Goal: Complete application form

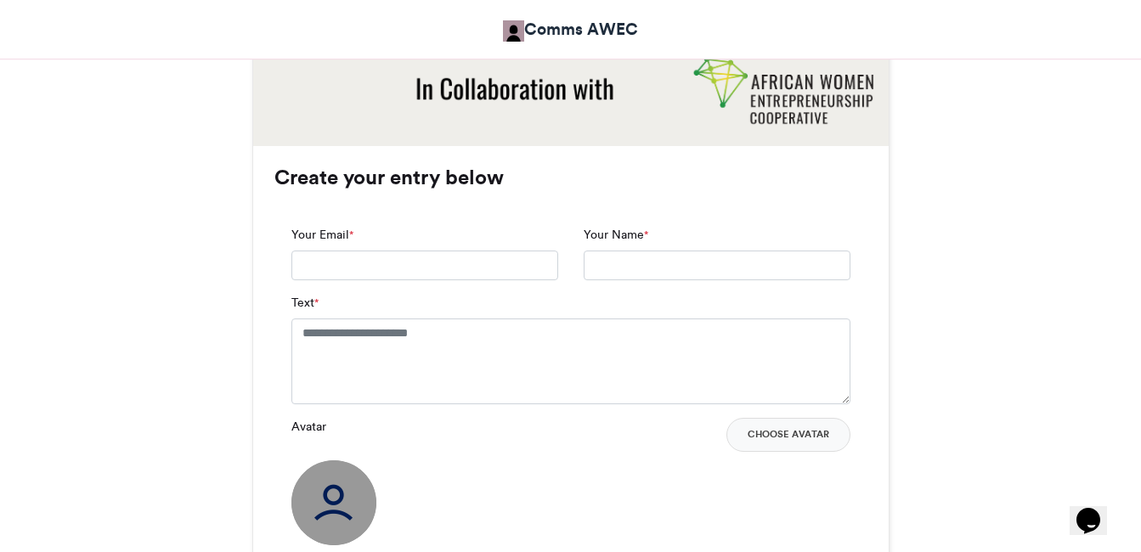
scroll to position [1048, 0]
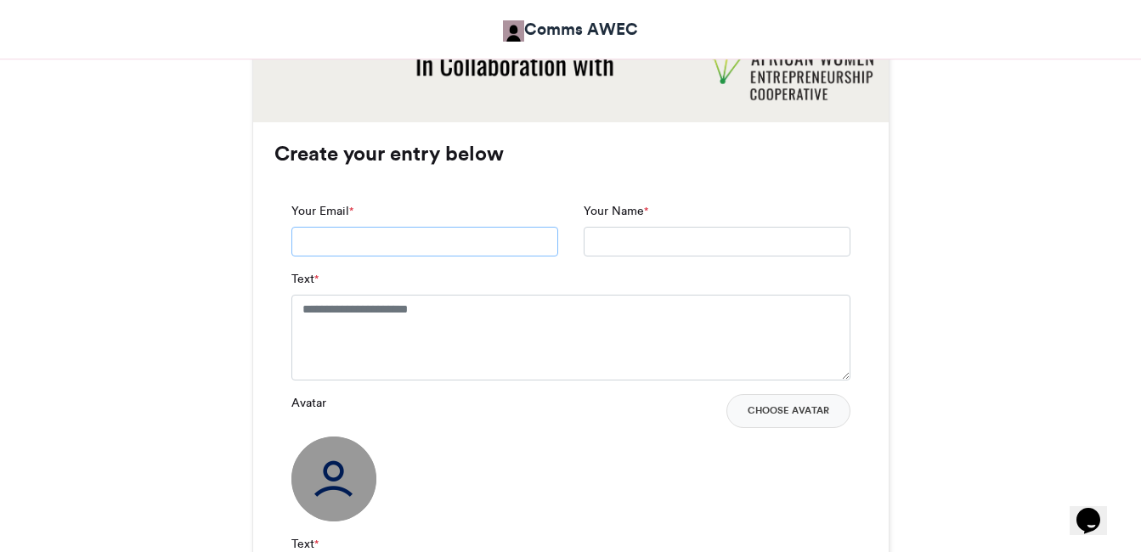
click at [465, 249] on input "Your Email *" at bounding box center [424, 242] width 267 height 31
type input "**********"
click at [426, 330] on textarea "Text *" at bounding box center [570, 337] width 559 height 85
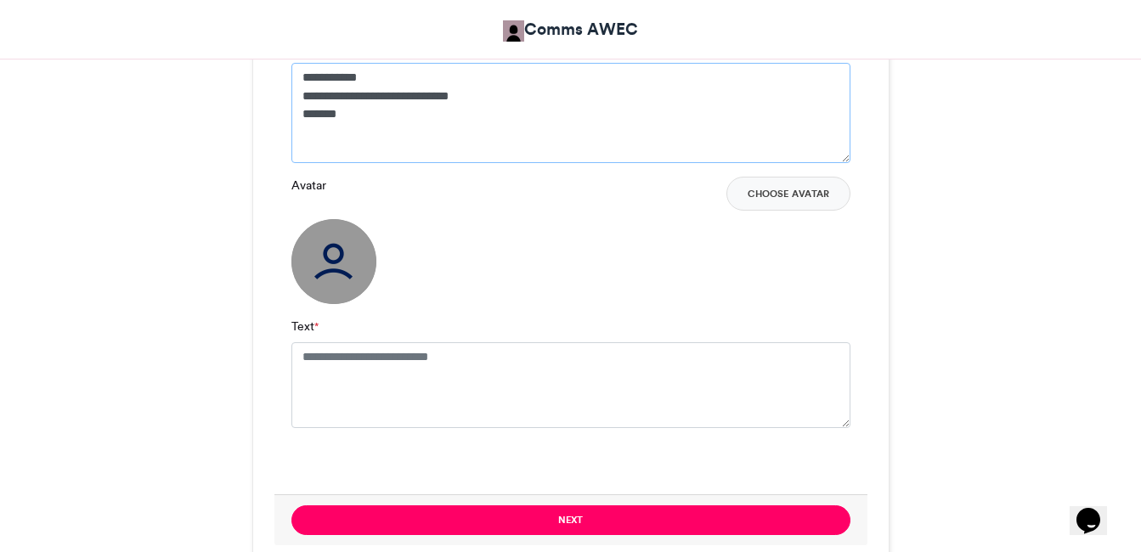
scroll to position [1286, 0]
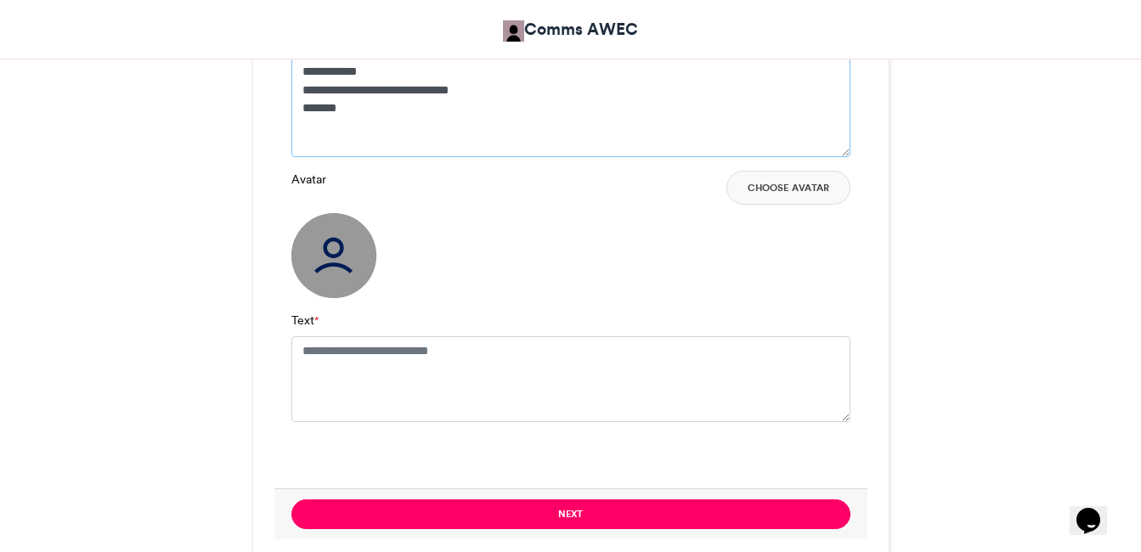
type textarea "**********"
click at [341, 253] on img at bounding box center [333, 255] width 85 height 85
drag, startPoint x: 356, startPoint y: 111, endPoint x: 298, endPoint y: 76, distance: 67.9
click at [298, 76] on textarea "**********" at bounding box center [570, 107] width 559 height 100
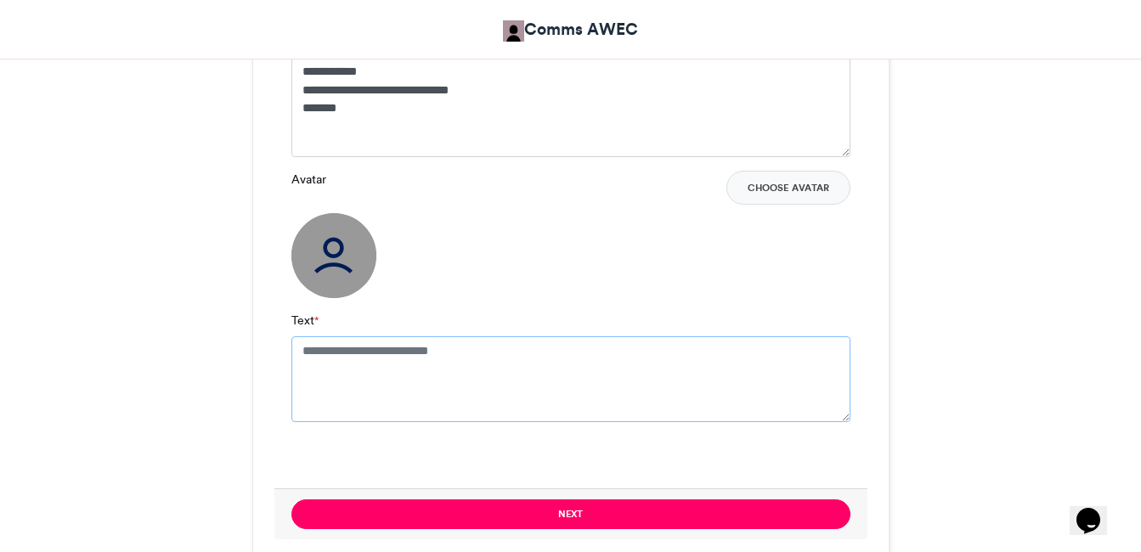
click at [381, 391] on textarea "Text *" at bounding box center [570, 378] width 559 height 85
paste textarea "**********"
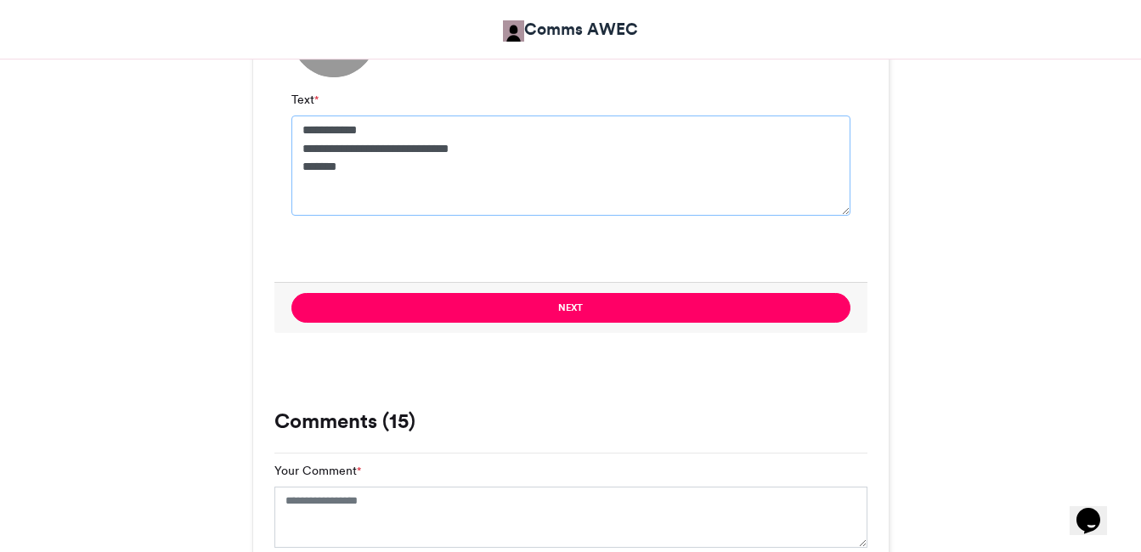
scroll to position [1544, 0]
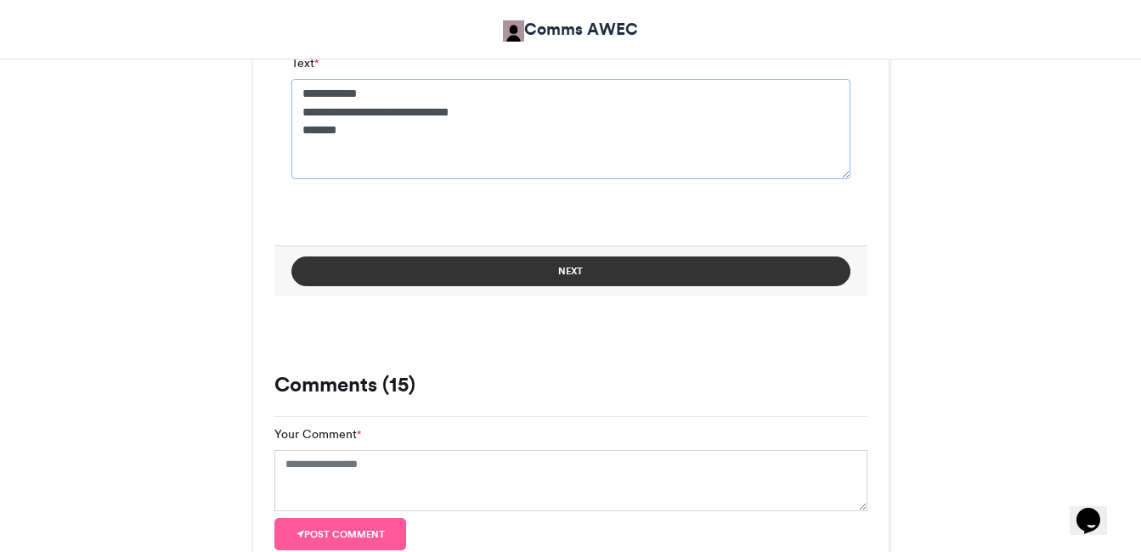
type textarea "**********"
click at [582, 270] on button "Next" at bounding box center [570, 272] width 559 height 30
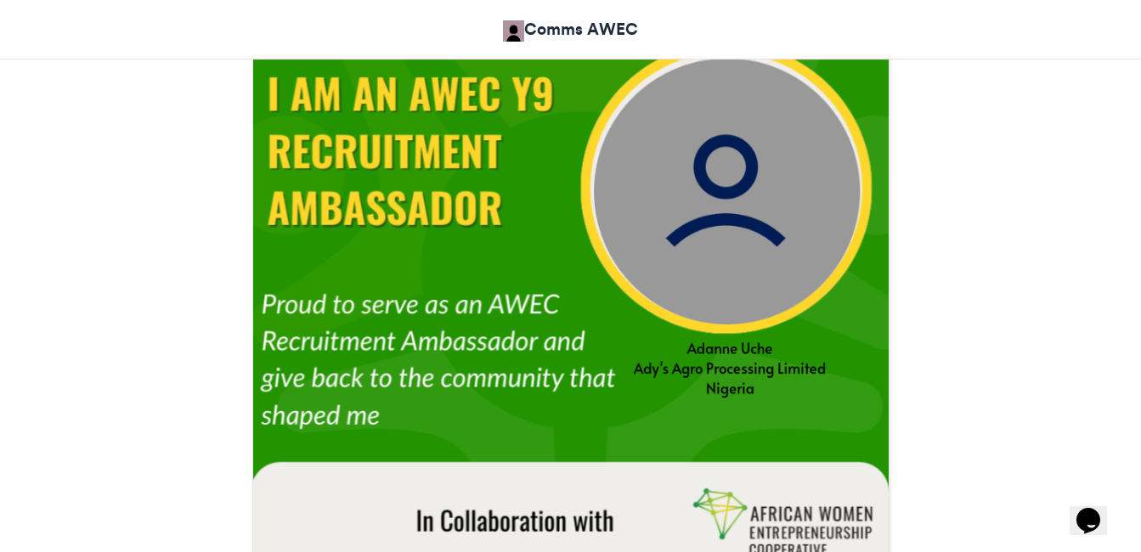
scroll to position [735, 0]
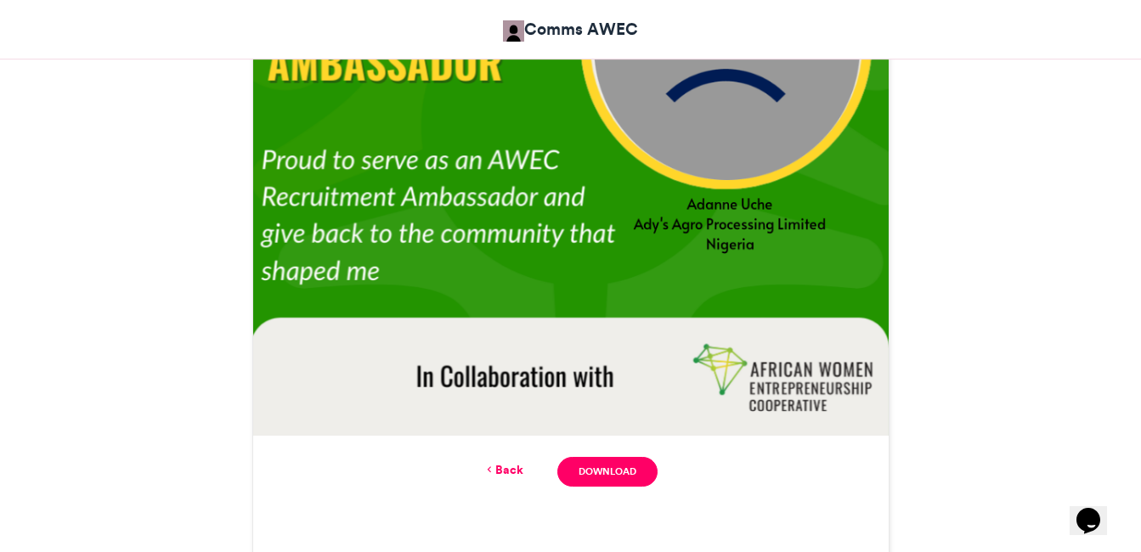
click at [507, 464] on link "Back" at bounding box center [503, 470] width 40 height 18
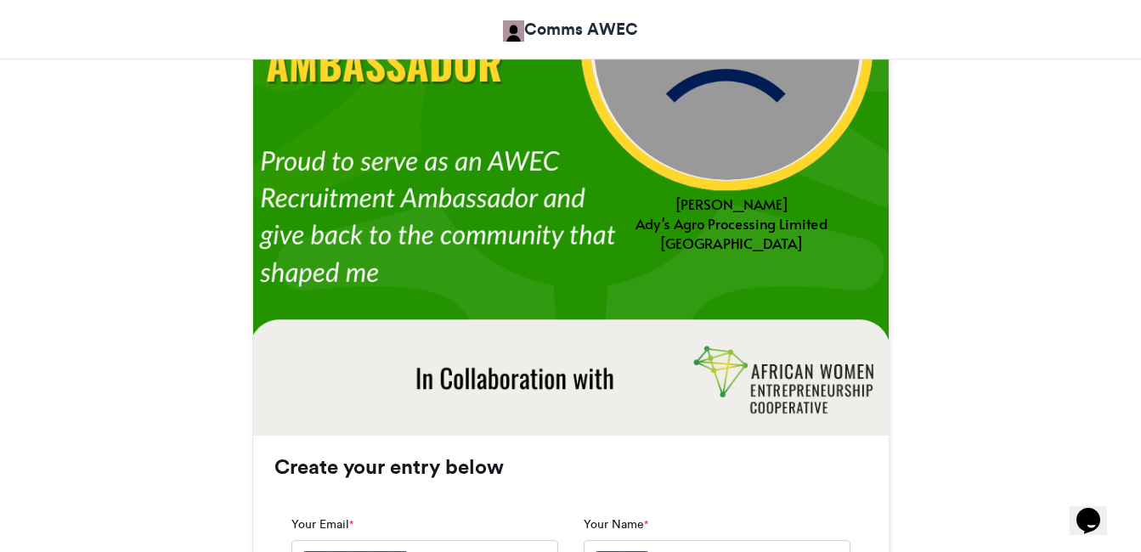
scroll to position [1318, 0]
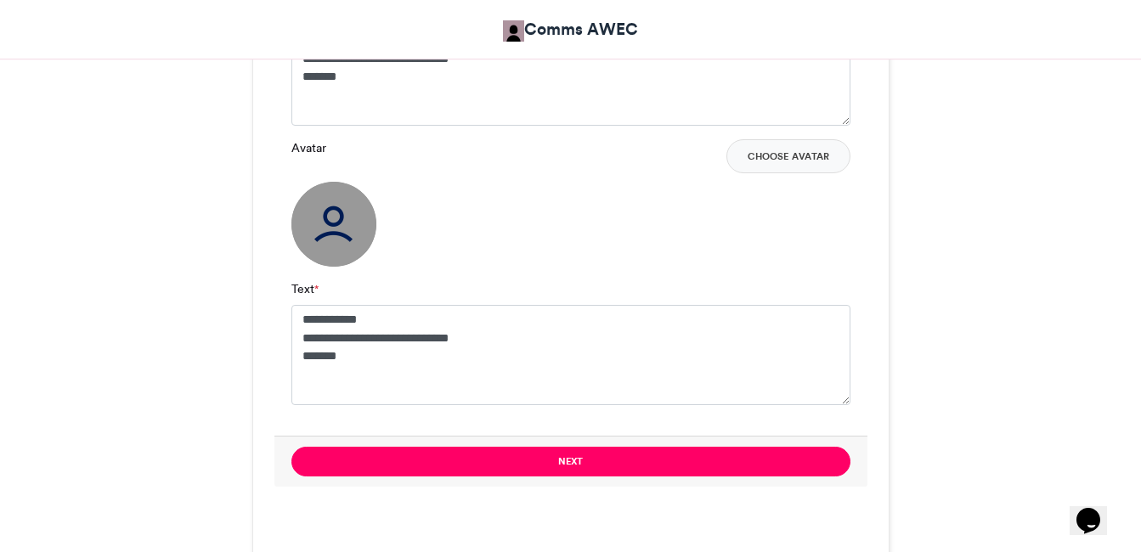
click at [328, 224] on img at bounding box center [333, 224] width 85 height 85
click at [804, 163] on button "Choose Avatar" at bounding box center [788, 156] width 124 height 34
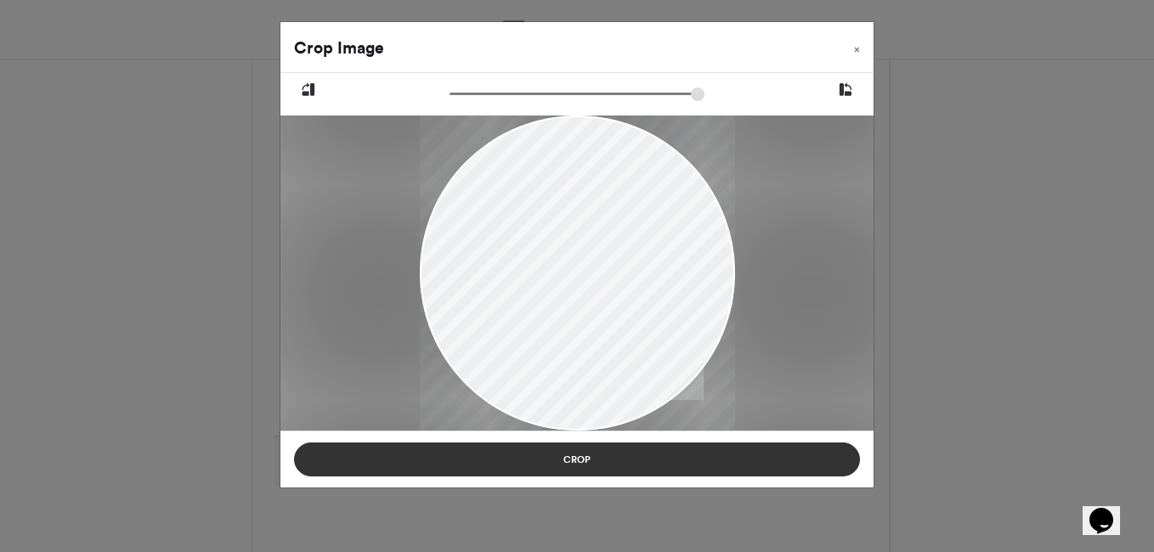
click at [685, 451] on button "Crop" at bounding box center [577, 460] width 566 height 34
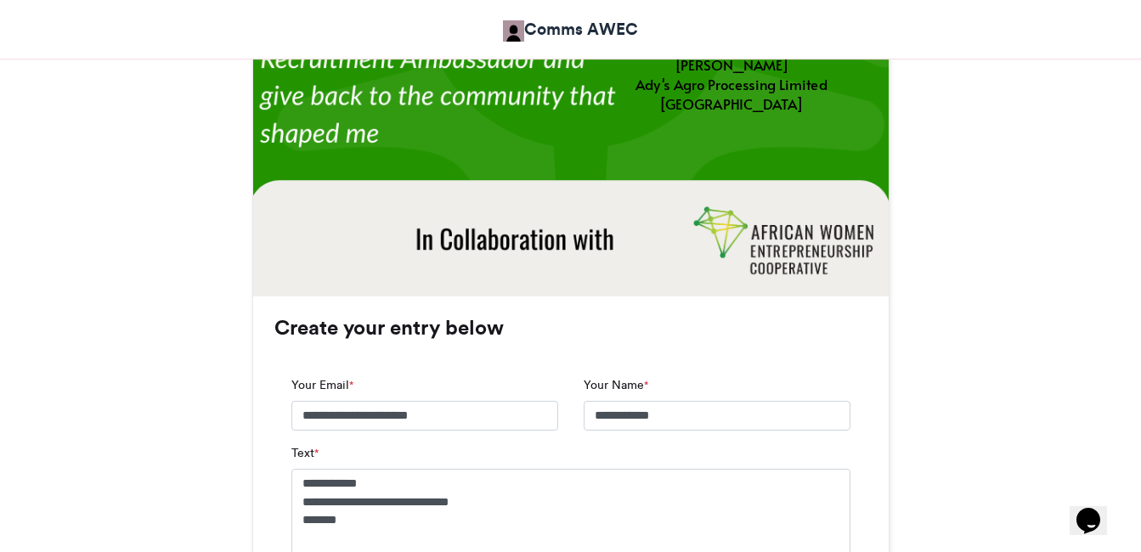
scroll to position [1357, 0]
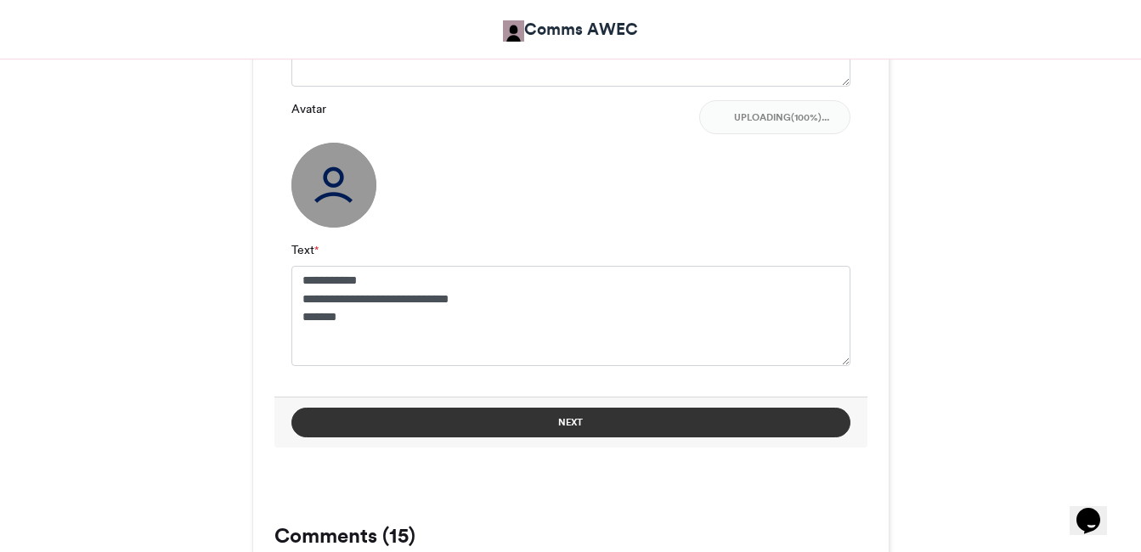
click at [612, 422] on button "Next" at bounding box center [570, 423] width 559 height 30
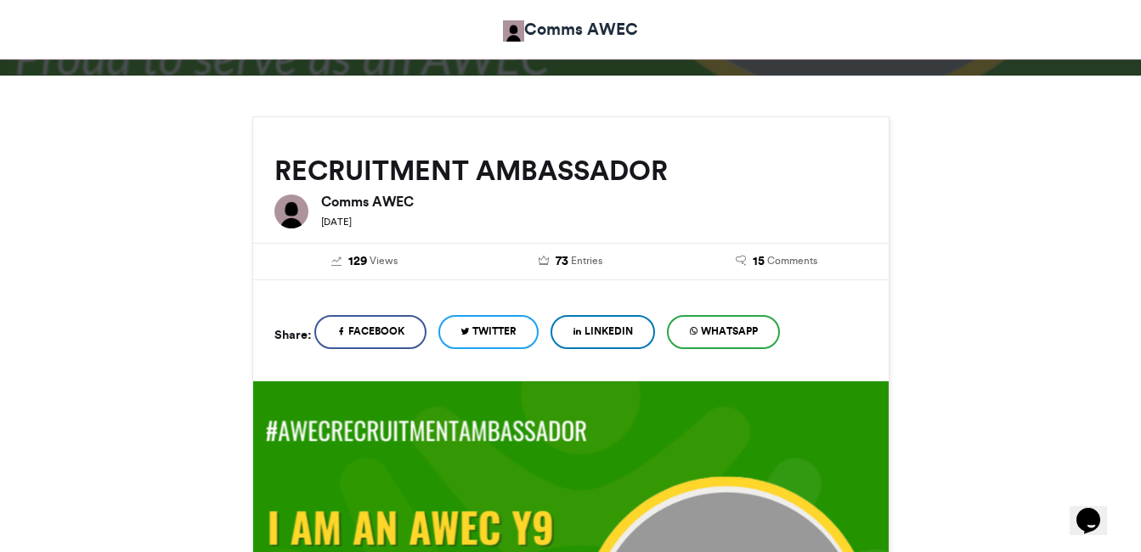
scroll to position [774, 0]
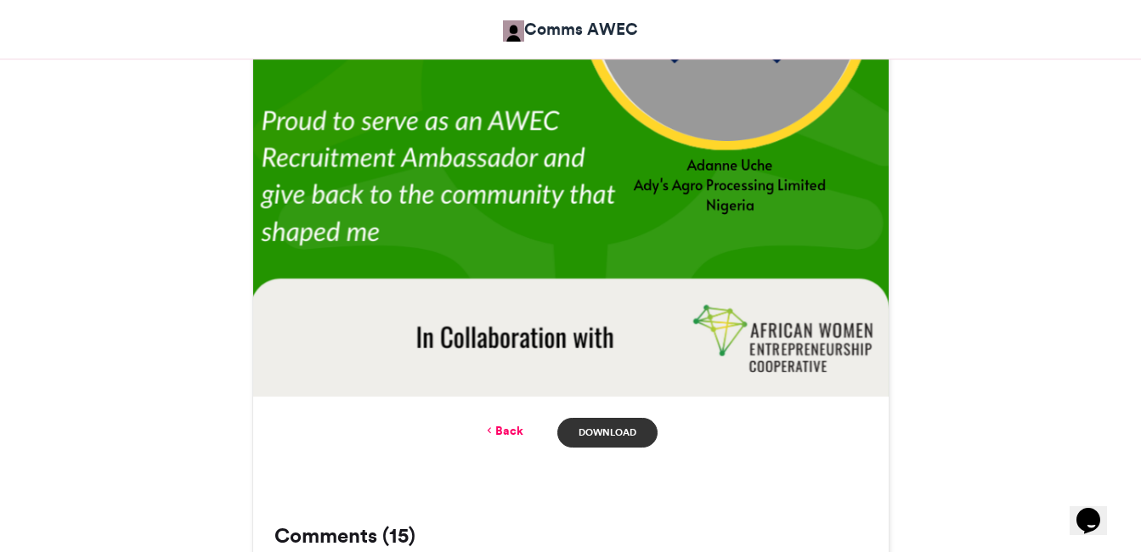
click at [628, 439] on link "Download" at bounding box center [606, 433] width 99 height 30
click at [501, 424] on link "Back" at bounding box center [503, 431] width 40 height 18
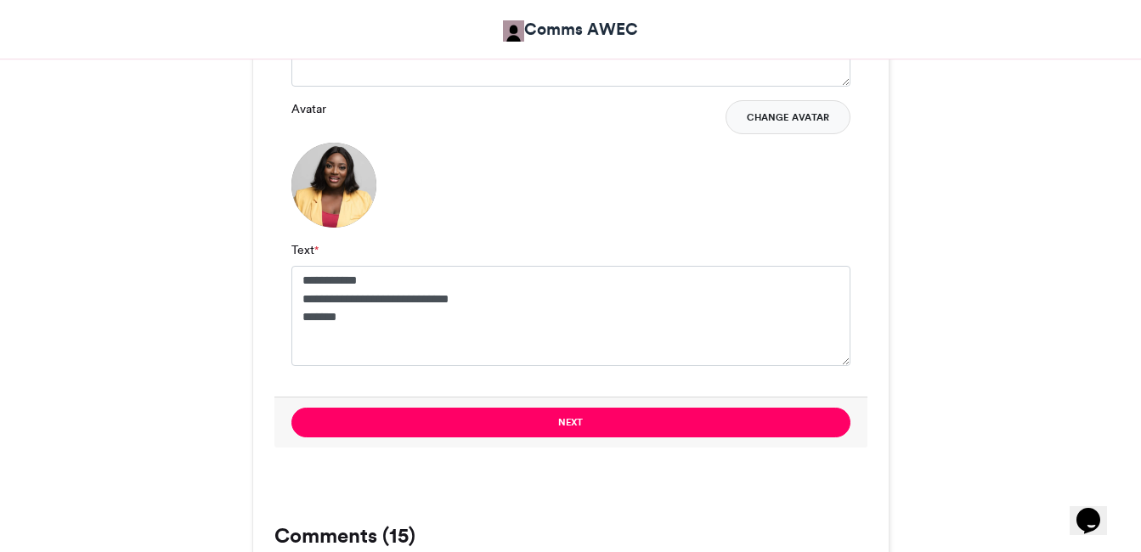
click at [789, 119] on button "Change Avatar" at bounding box center [787, 117] width 125 height 34
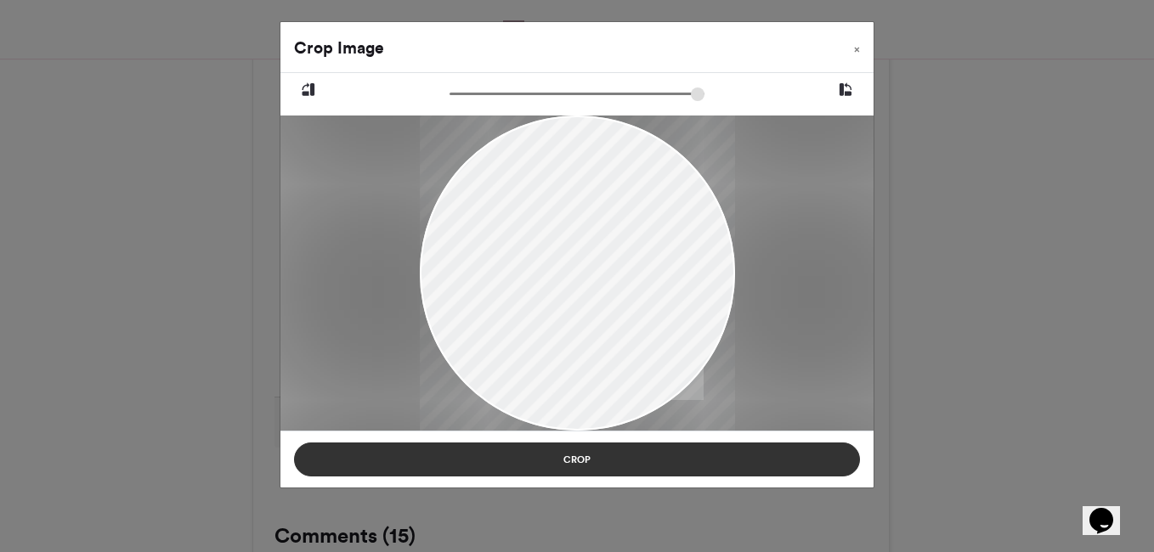
click at [617, 469] on button "Crop" at bounding box center [577, 460] width 566 height 34
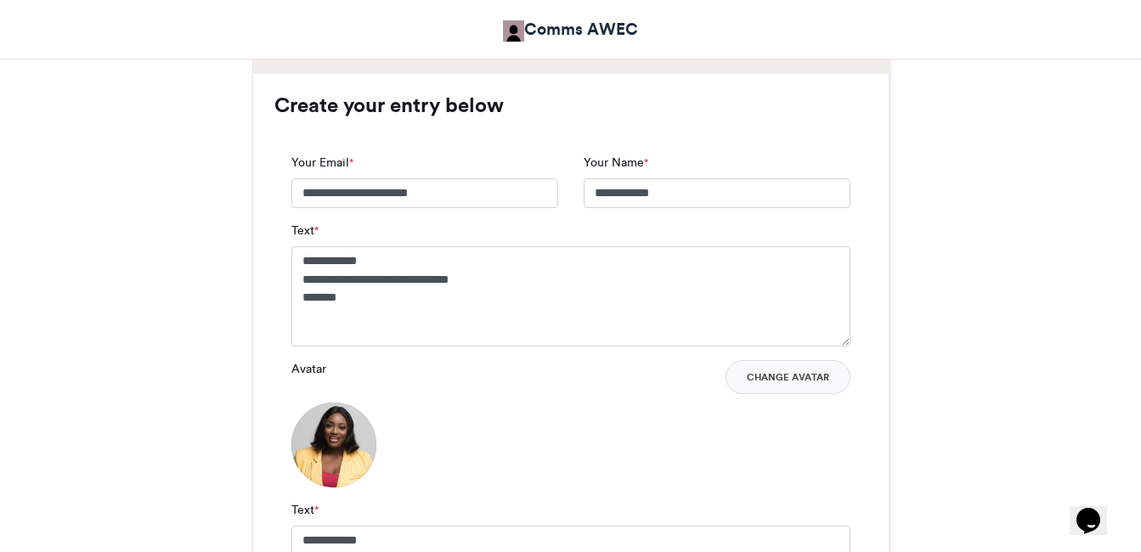
scroll to position [1579, 0]
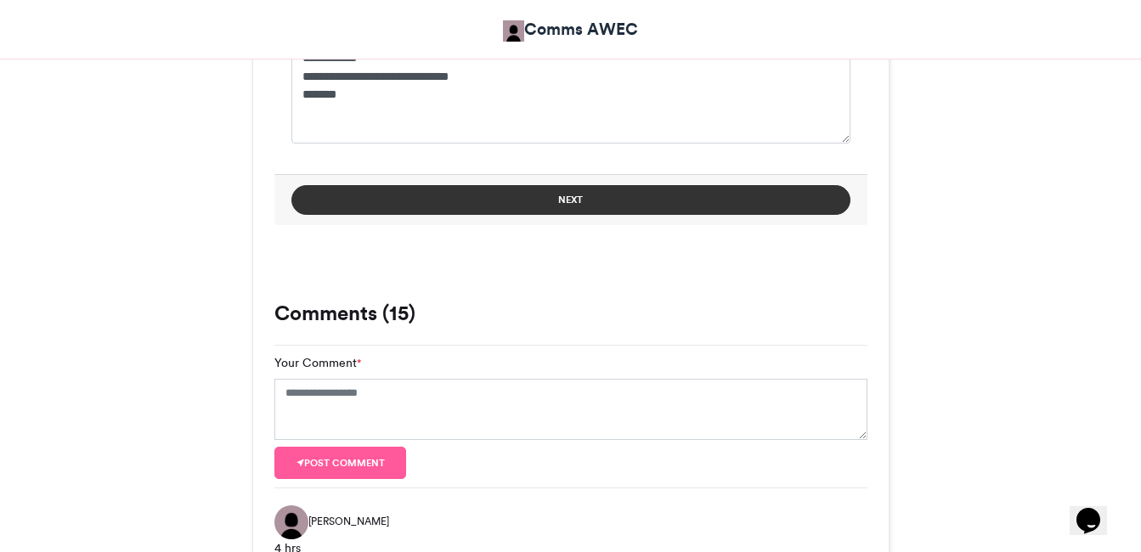
click at [576, 201] on button "Next" at bounding box center [570, 200] width 559 height 30
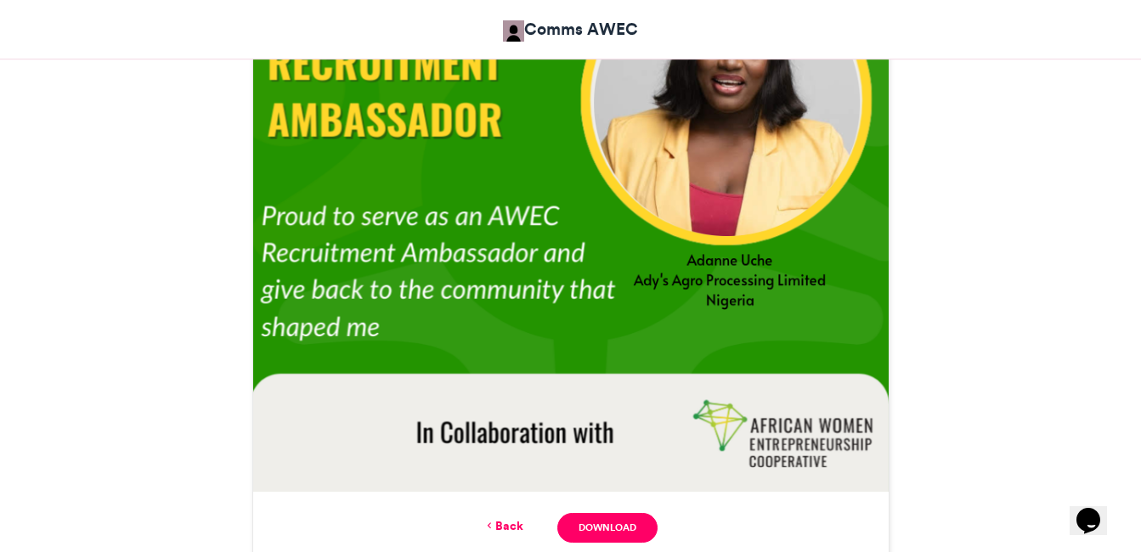
scroll to position [892, 0]
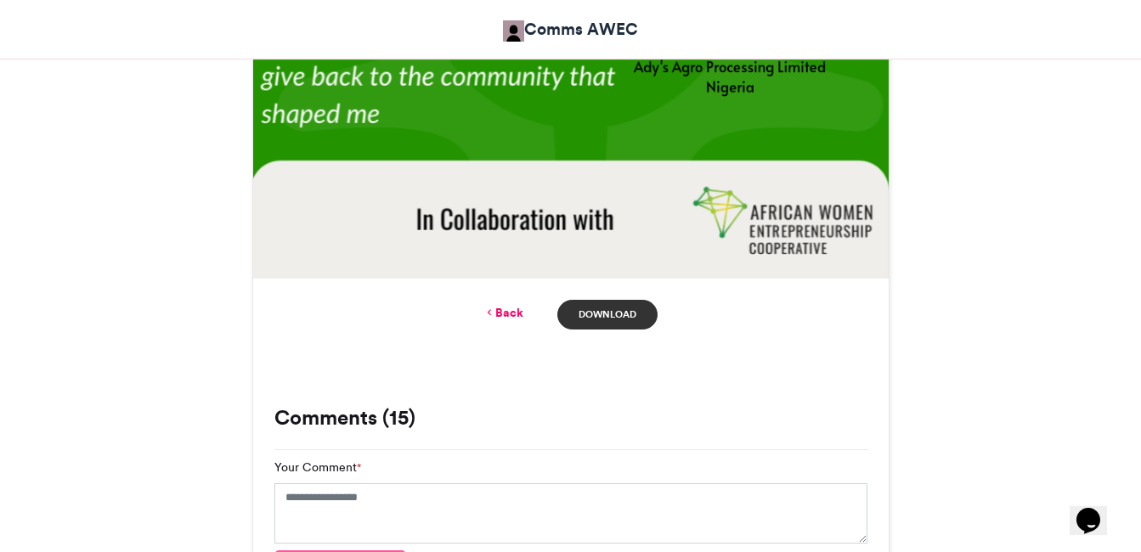
click at [619, 307] on link "Download" at bounding box center [606, 315] width 99 height 30
